Goal: Task Accomplishment & Management: Manage account settings

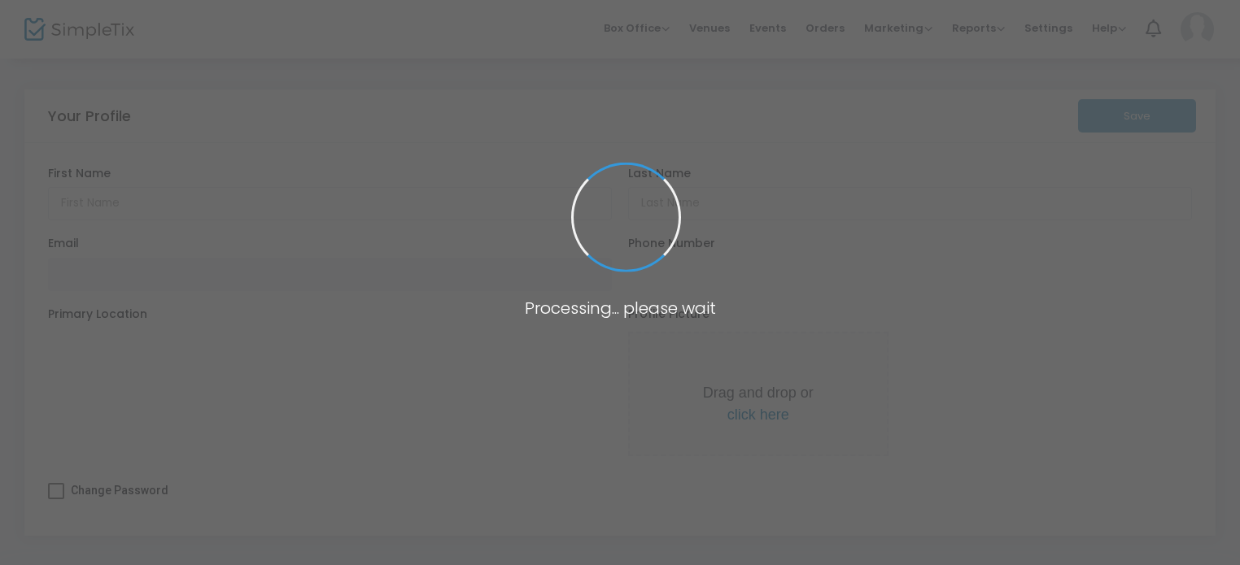
type input "[PERSON_NAME]"
type input "[EMAIL_ADDRESS][DOMAIN_NAME]"
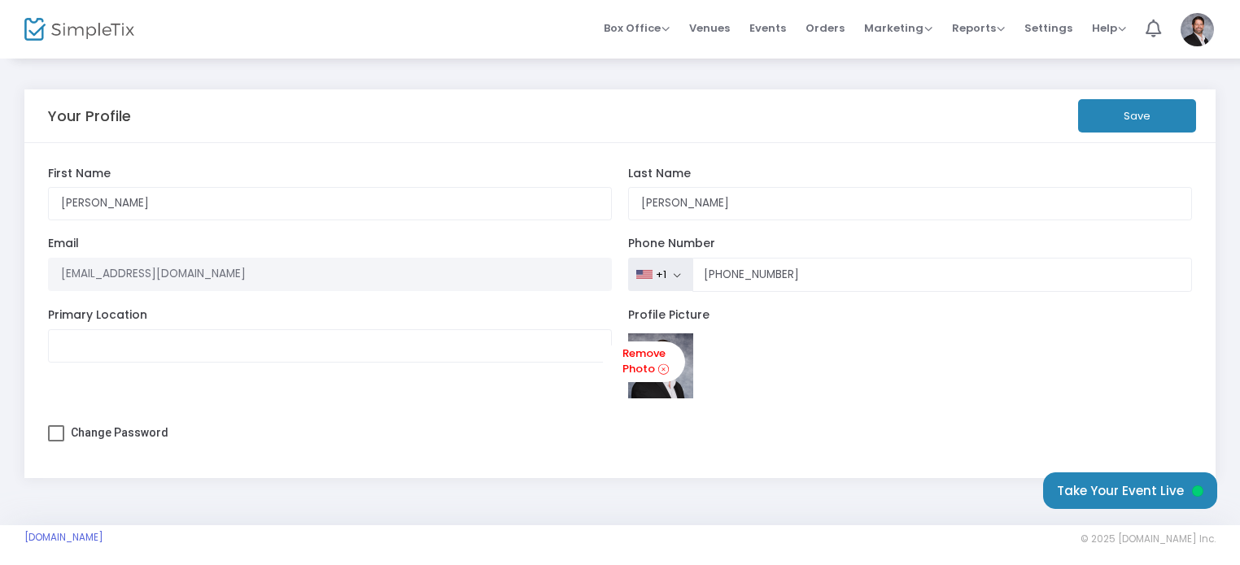
click at [1123, 124] on button "Save" at bounding box center [1137, 115] width 118 height 33
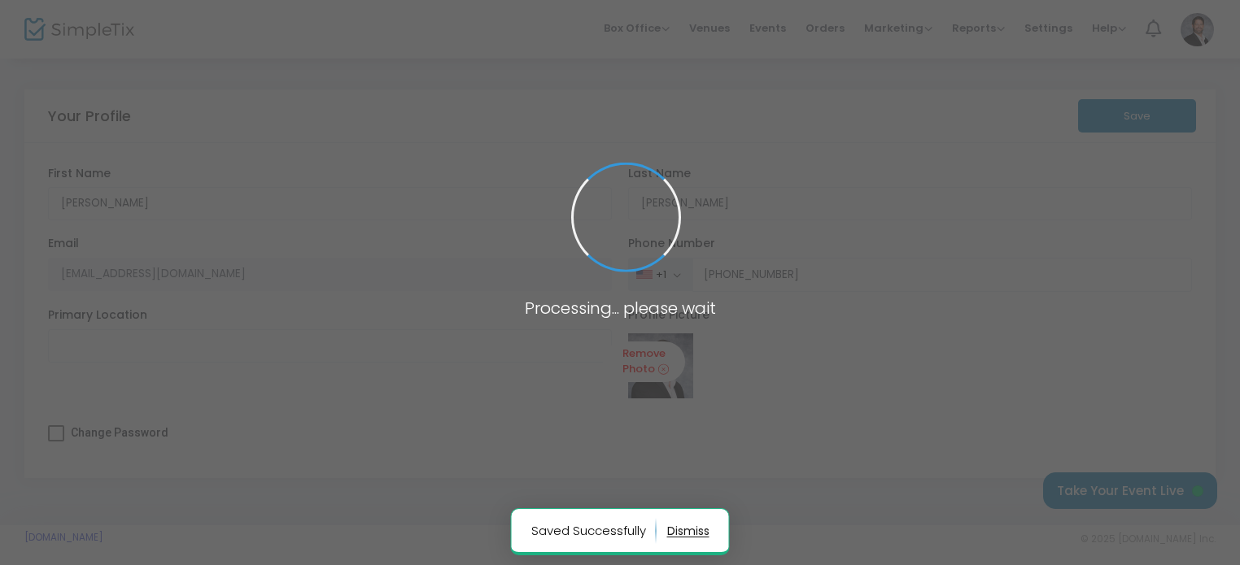
type input "[PHONE_NUMBER]"
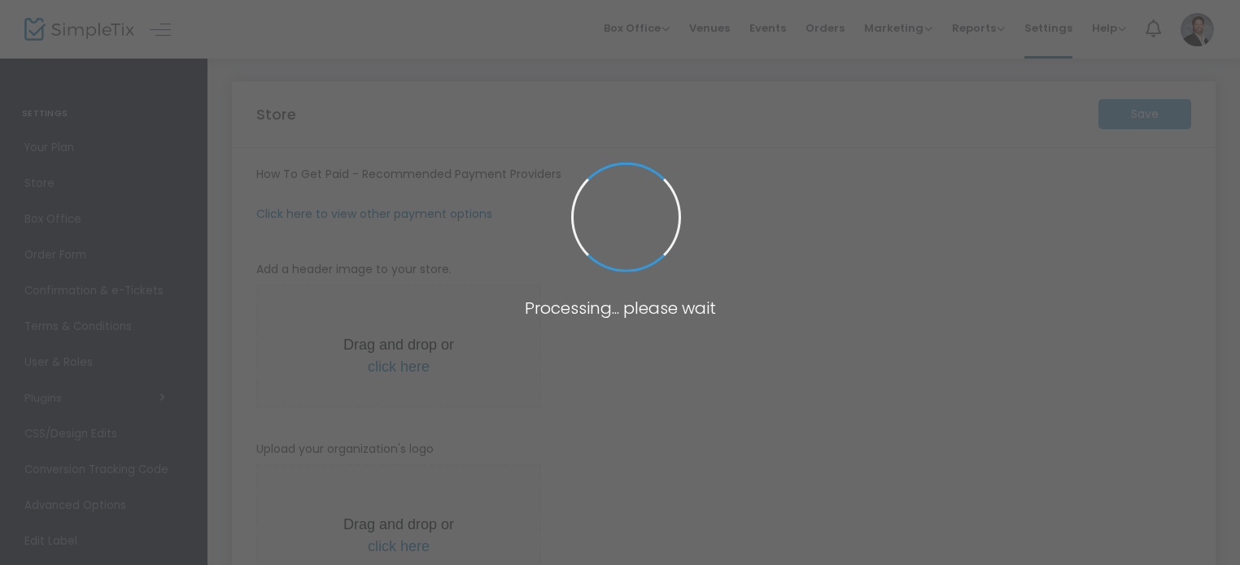
type input "[URL]"
radio input "true"
radio input "false"
radio input "true"
type input "AQUA LUXURY CONSULTING"
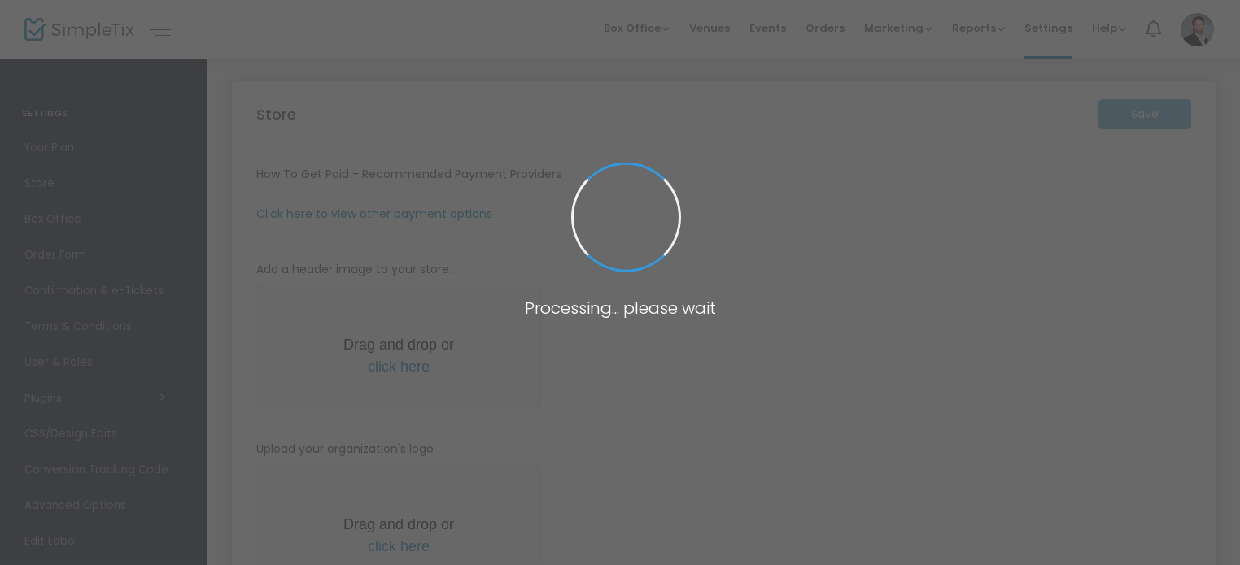
type input "9492726327"
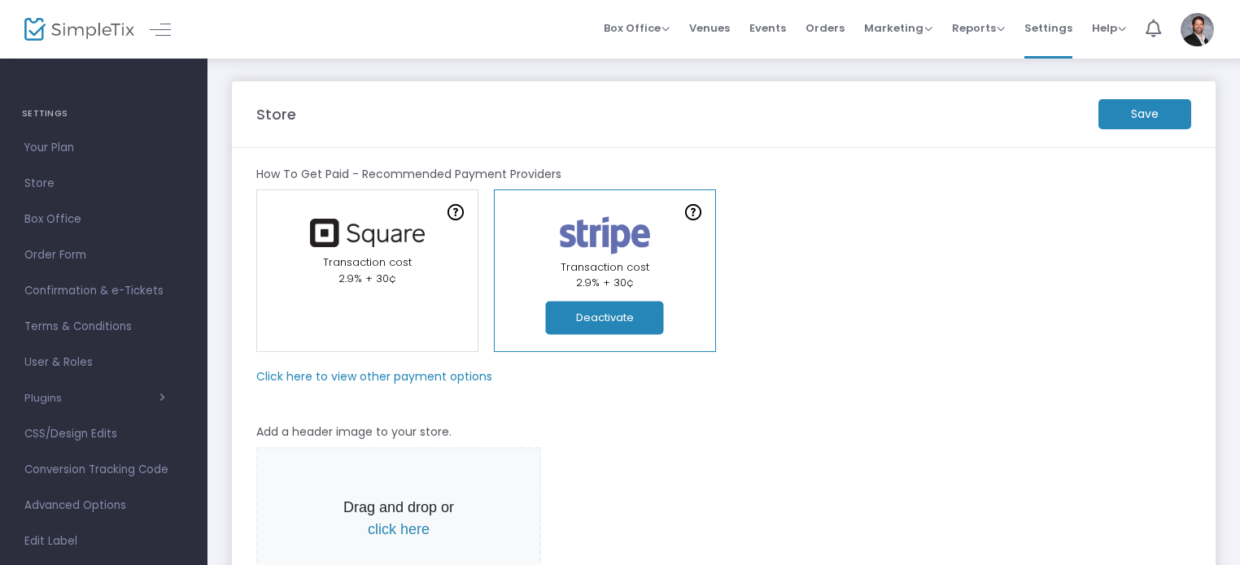
click at [1139, 117] on m-button "Save" at bounding box center [1144, 114] width 93 height 30
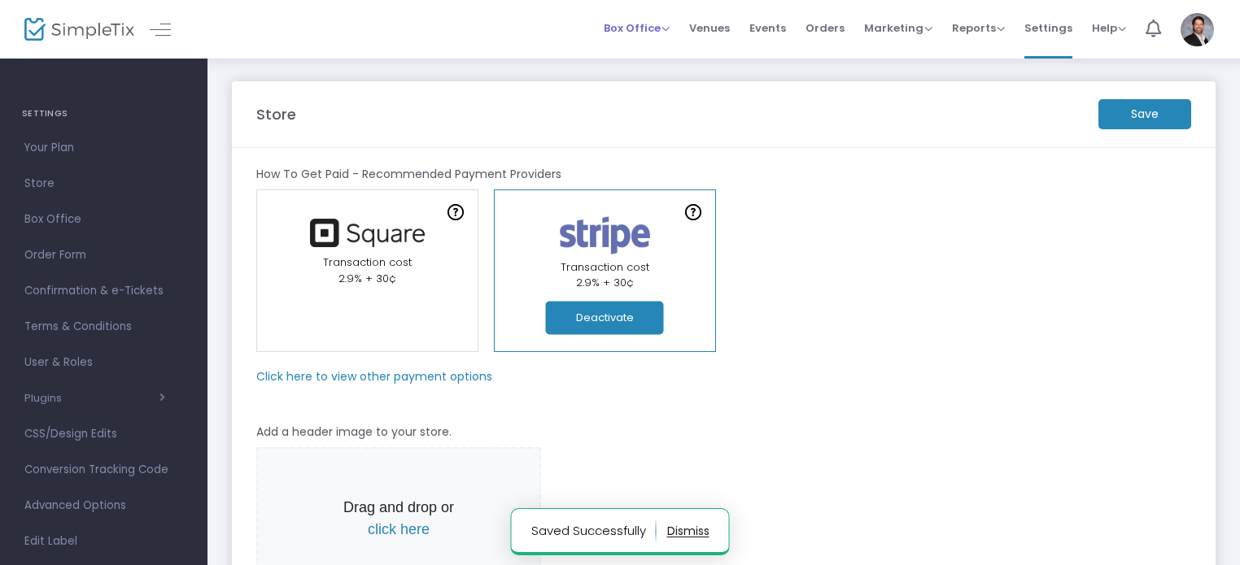
click at [638, 29] on span "Box Office" at bounding box center [637, 27] width 66 height 15
click at [654, 55] on li "Sell Tickets" at bounding box center [662, 55] width 116 height 32
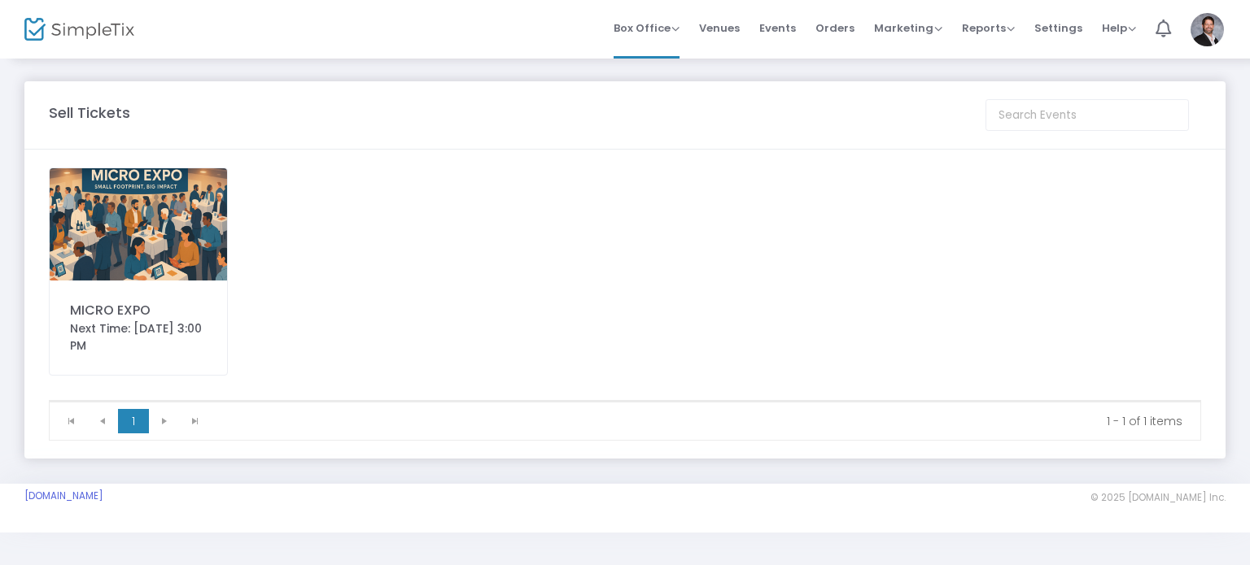
drag, startPoint x: 125, startPoint y: 230, endPoint x: 134, endPoint y: 231, distance: 9.0
click at [125, 230] on img at bounding box center [138, 224] width 177 height 112
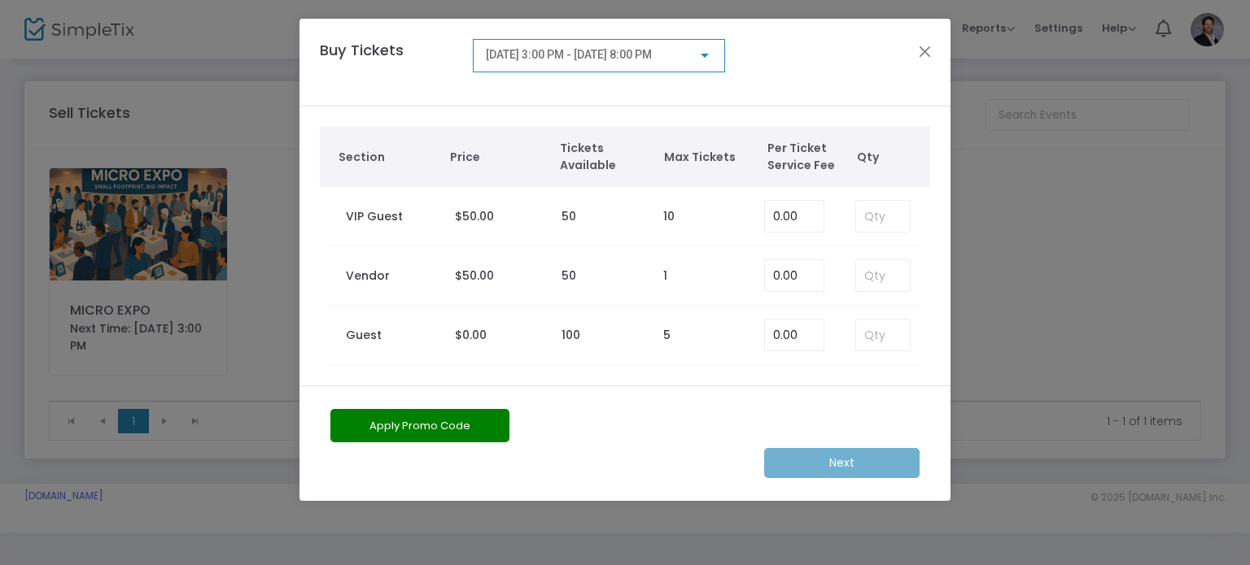
click at [652, 59] on span "[DATE] 3:00 PM - [DATE] 8:00 PM" at bounding box center [569, 54] width 166 height 13
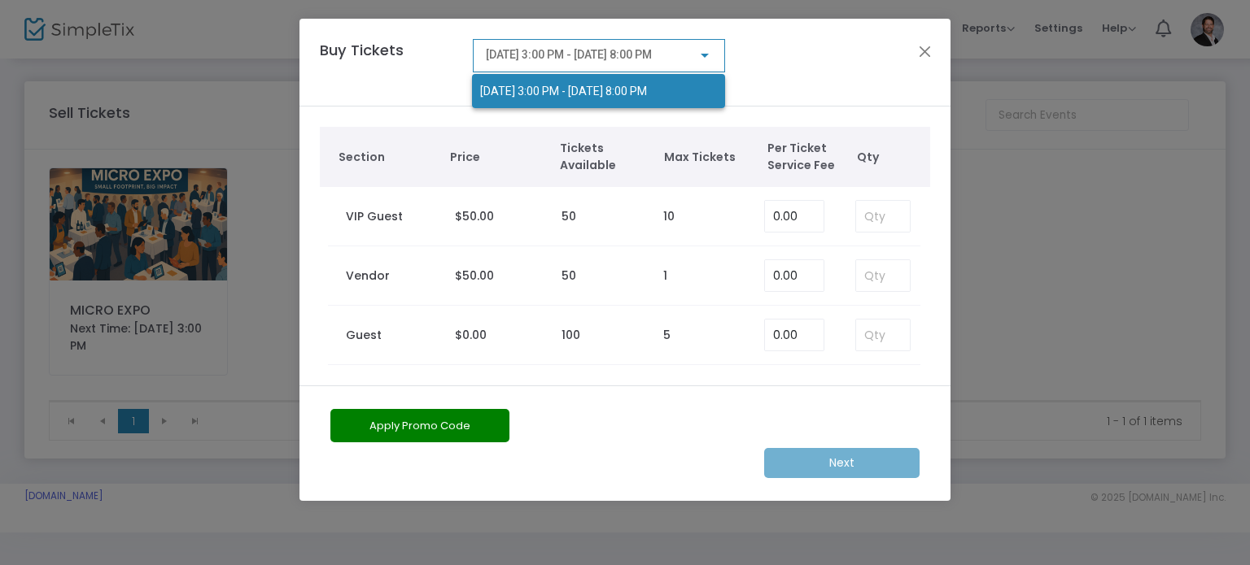
click at [758, 74] on div at bounding box center [625, 282] width 1250 height 565
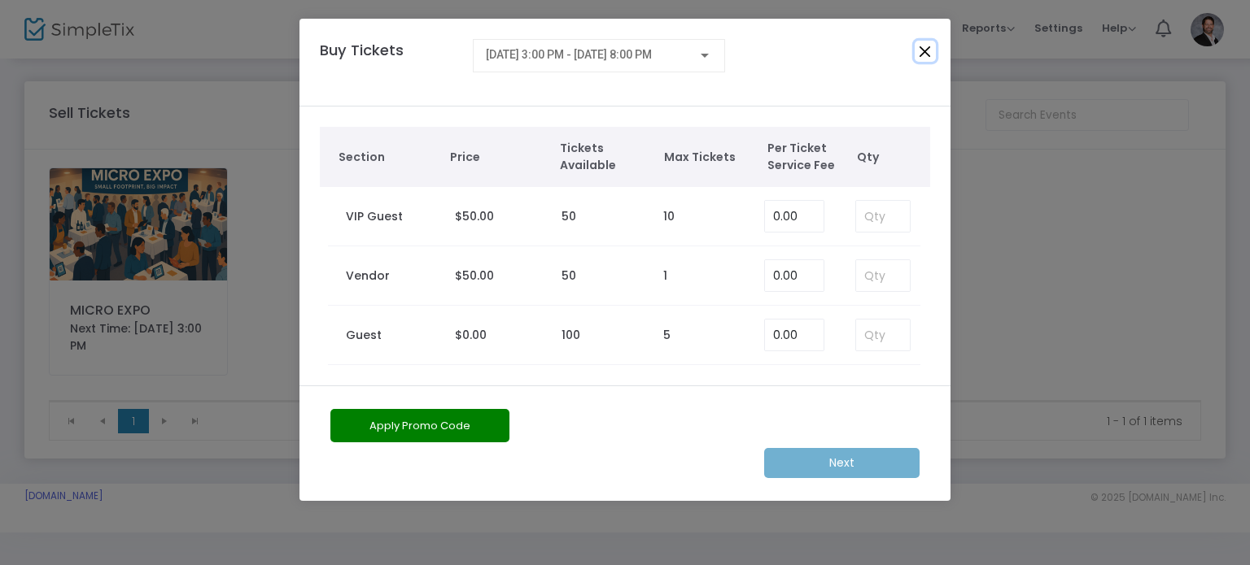
click at [931, 53] on button "Close" at bounding box center [925, 51] width 21 height 21
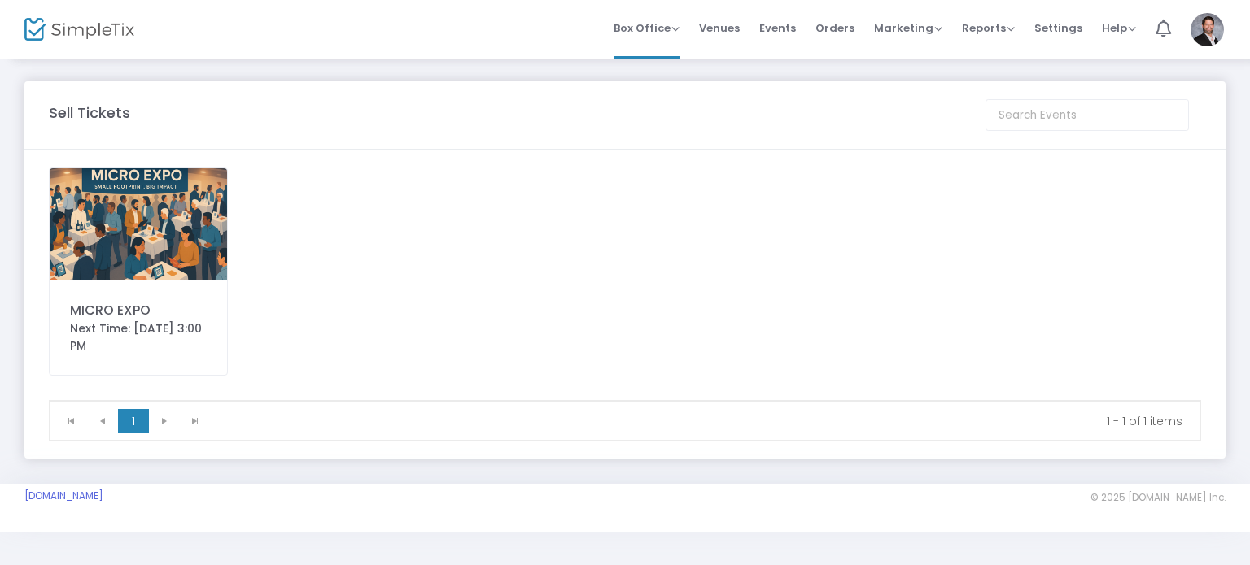
click at [182, 279] on img at bounding box center [138, 224] width 177 height 112
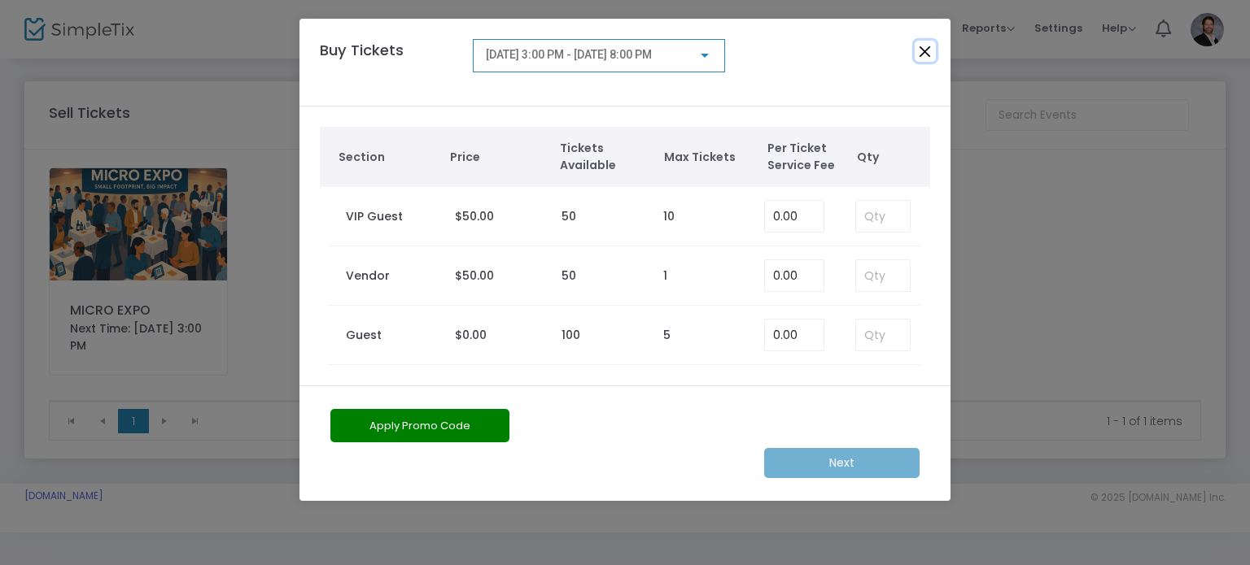
click at [924, 50] on button "Close" at bounding box center [925, 51] width 21 height 21
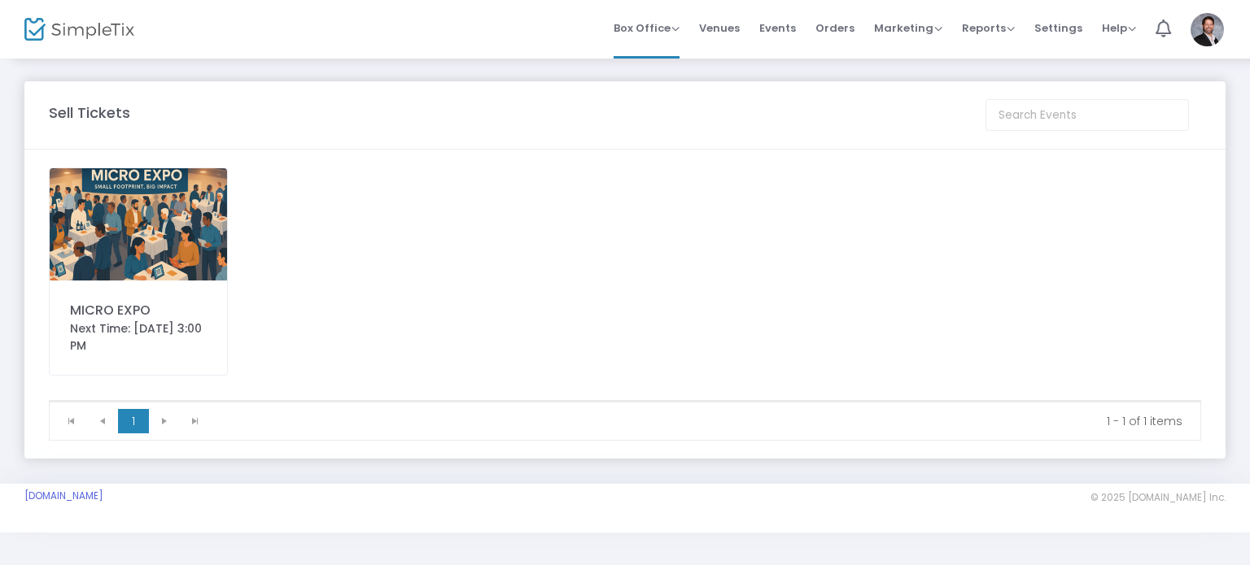
click at [792, 24] on span "Events" at bounding box center [777, 27] width 37 height 41
